Goal: Transaction & Acquisition: Purchase product/service

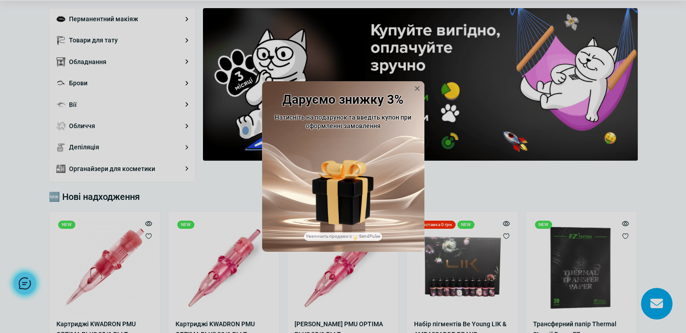
scroll to position [135, 0]
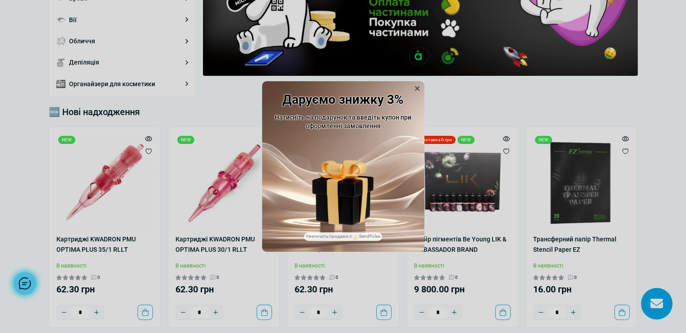
click at [416, 84] on icon at bounding box center [416, 88] width 9 height 9
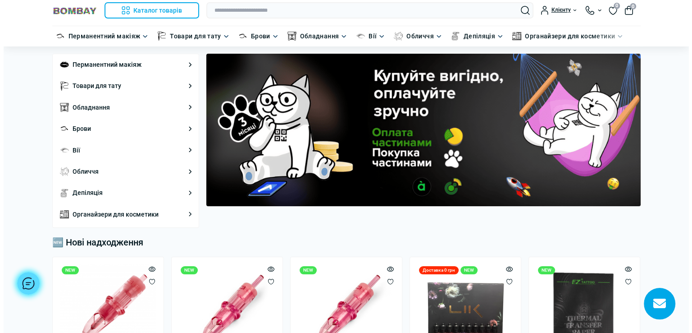
scroll to position [0, 0]
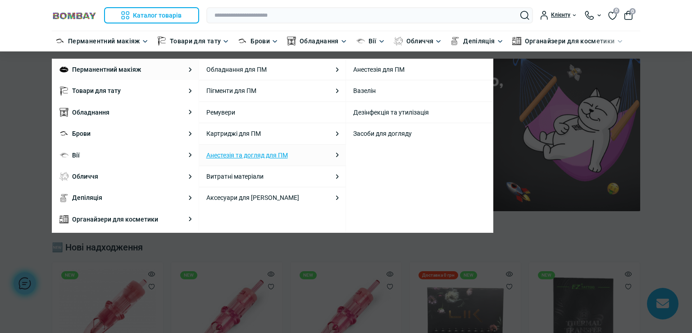
click at [259, 155] on link "Анестезія та догляд для ПМ" at bounding box center [247, 155] width 82 height 10
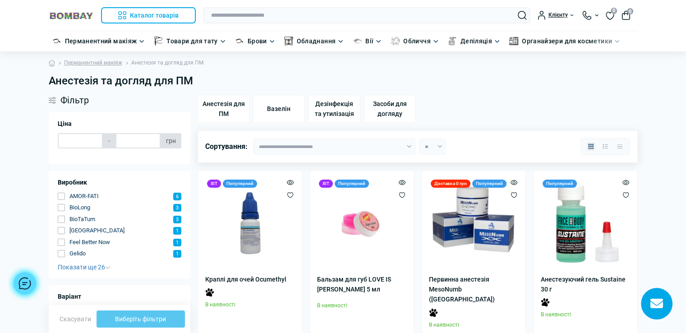
type input "******"
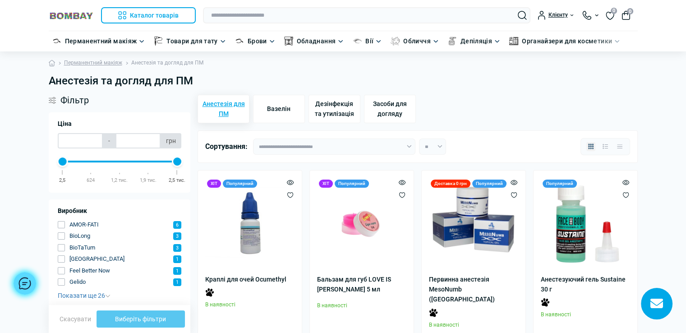
click at [219, 113] on span "Анестезія для ПМ" at bounding box center [223, 109] width 44 height 20
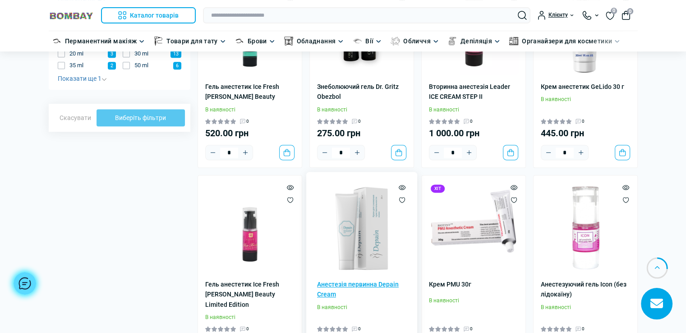
scroll to position [496, 0]
